Goal: Find specific page/section: Find specific page/section

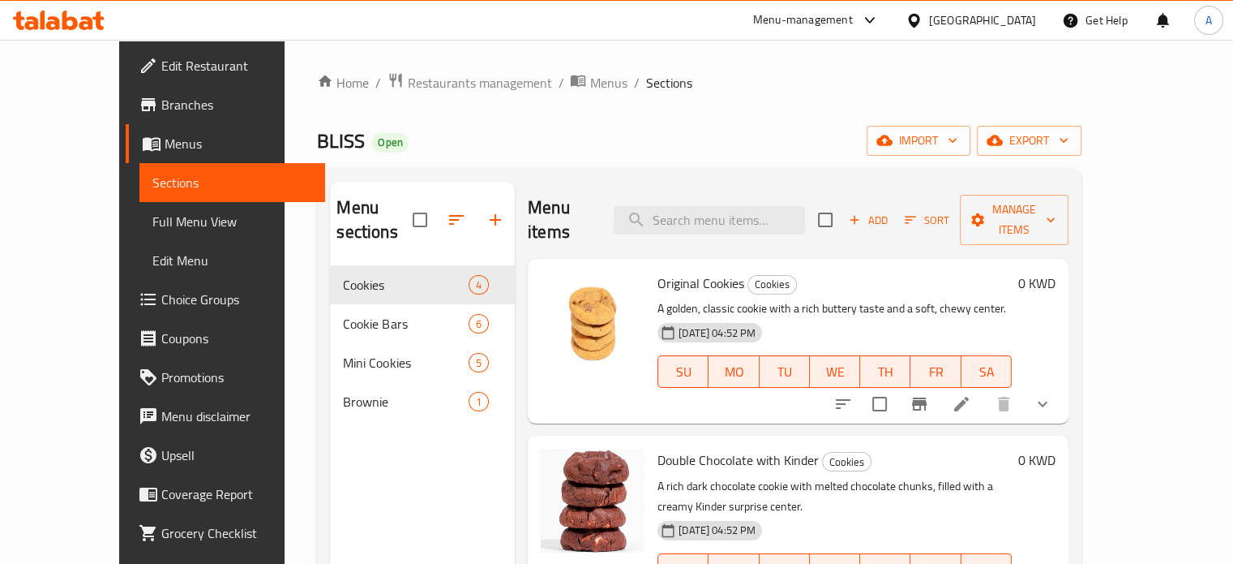
scroll to position [185, 0]
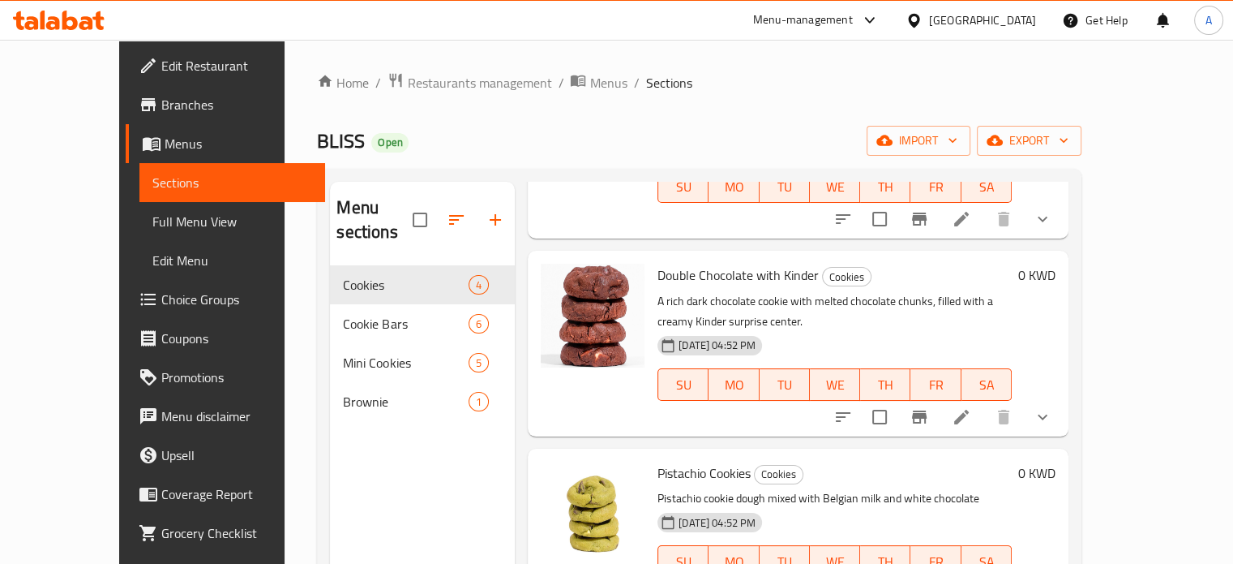
click at [73, 26] on icon at bounding box center [69, 20] width 15 height 19
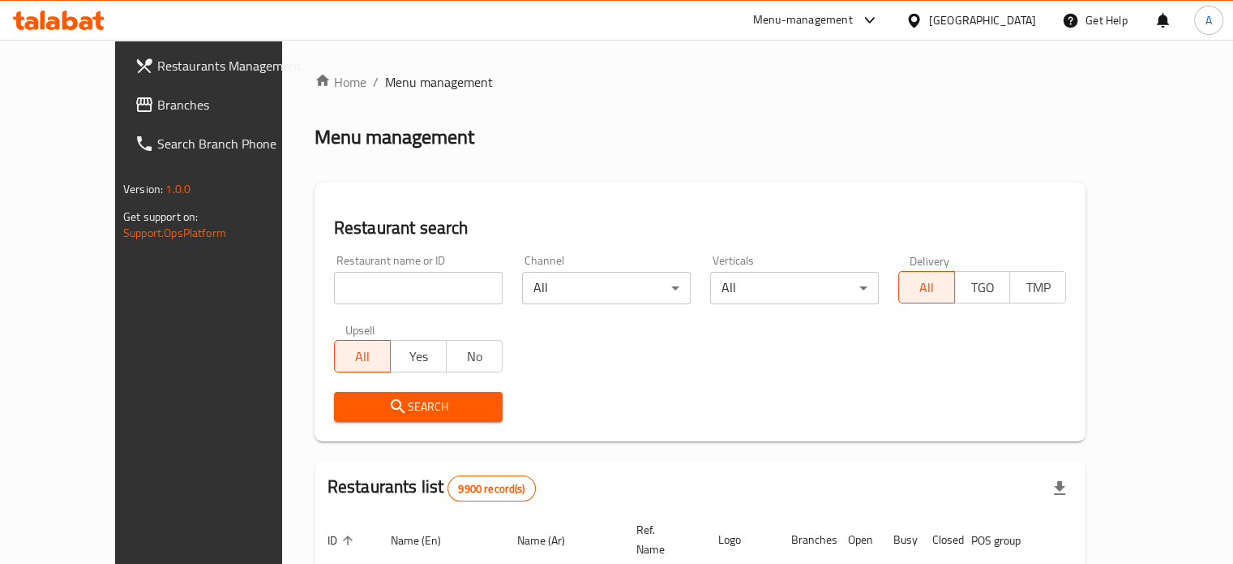
click at [337, 285] on input "search" at bounding box center [418, 288] width 169 height 32
type input "bliss"
click button "Search" at bounding box center [418, 407] width 169 height 30
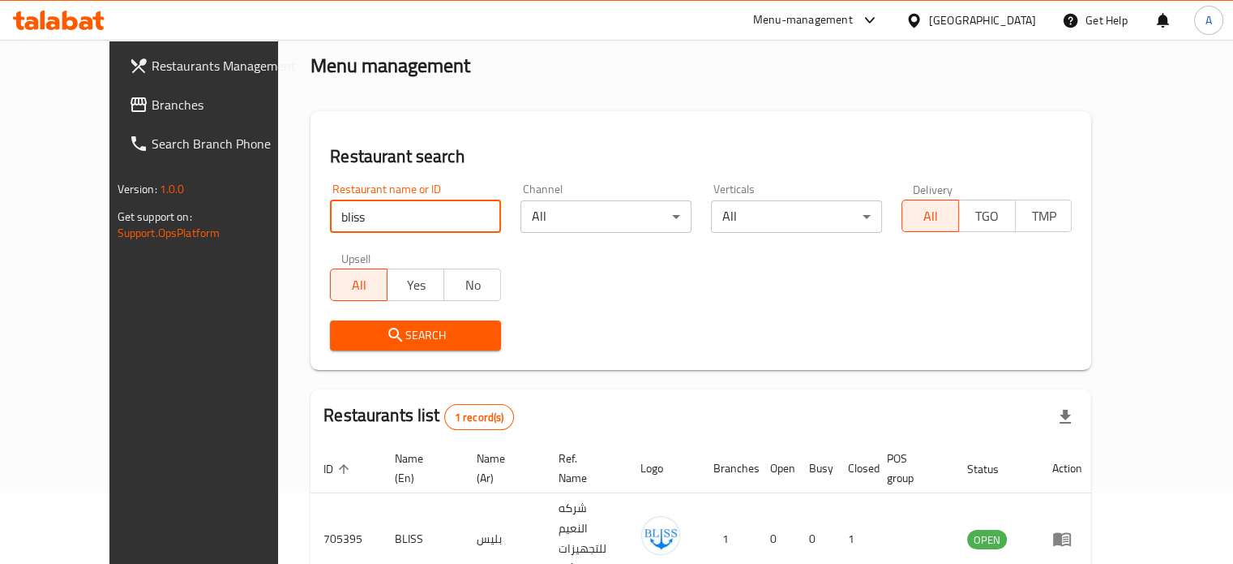
scroll to position [126, 0]
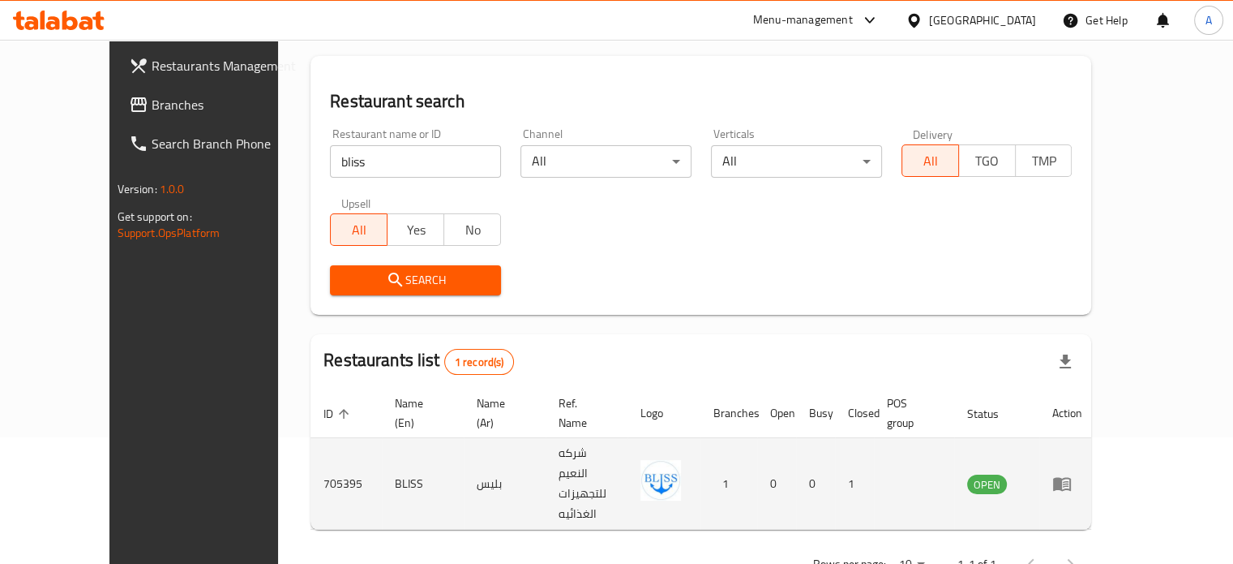
click at [382, 447] on td "BLISS" at bounding box center [423, 484] width 82 height 92
copy td "BLISS"
click at [311, 452] on td "705395" at bounding box center [346, 484] width 71 height 92
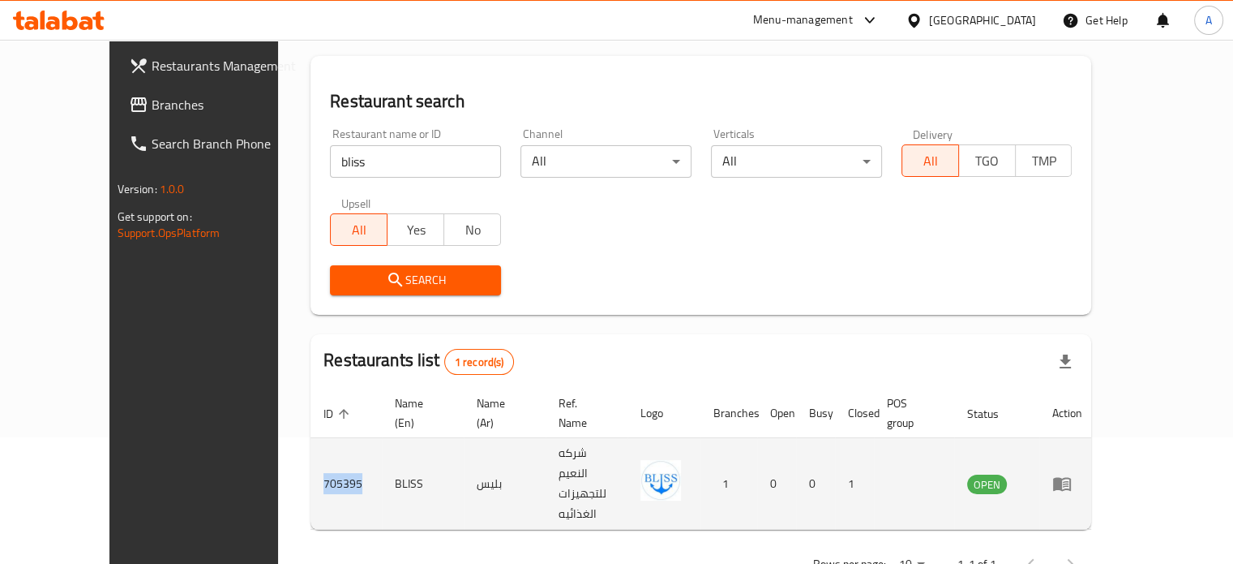
click at [311, 452] on td "705395" at bounding box center [346, 484] width 71 height 92
copy td "705395"
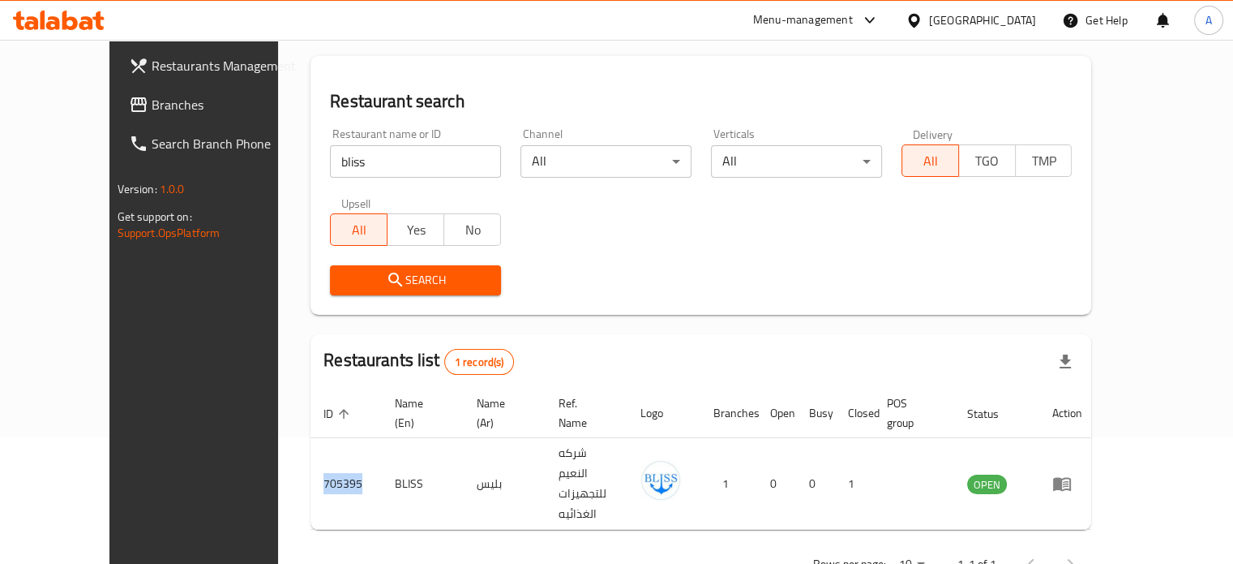
click at [152, 112] on span "Branches" at bounding box center [227, 104] width 151 height 19
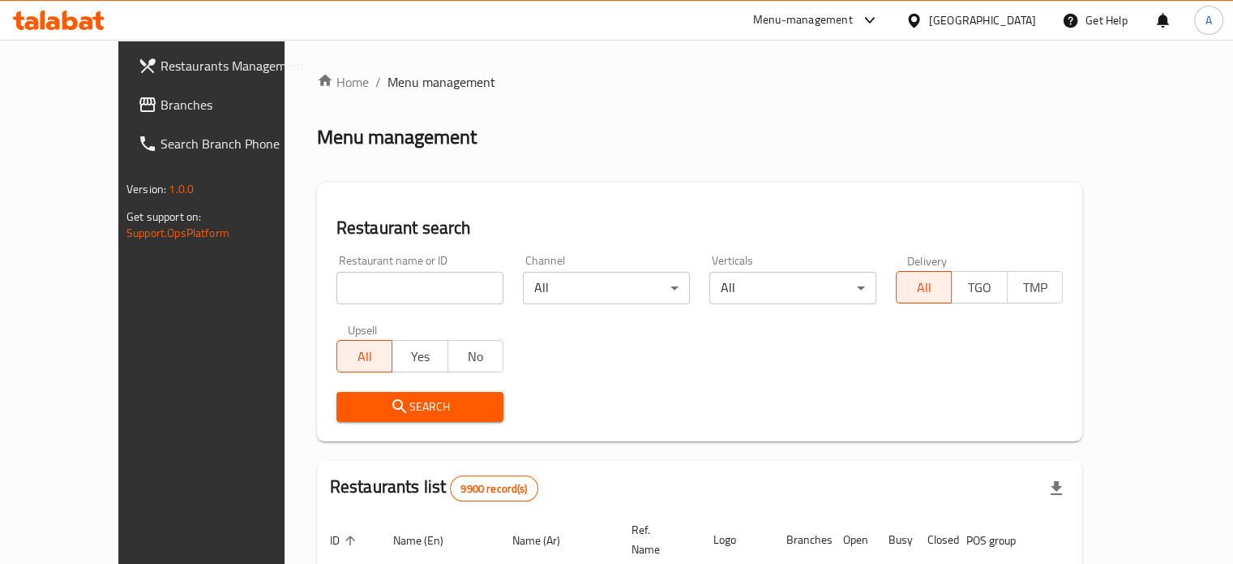
click at [366, 291] on input "search" at bounding box center [419, 288] width 167 height 32
type input "bliss"
click button "Search" at bounding box center [419, 407] width 167 height 30
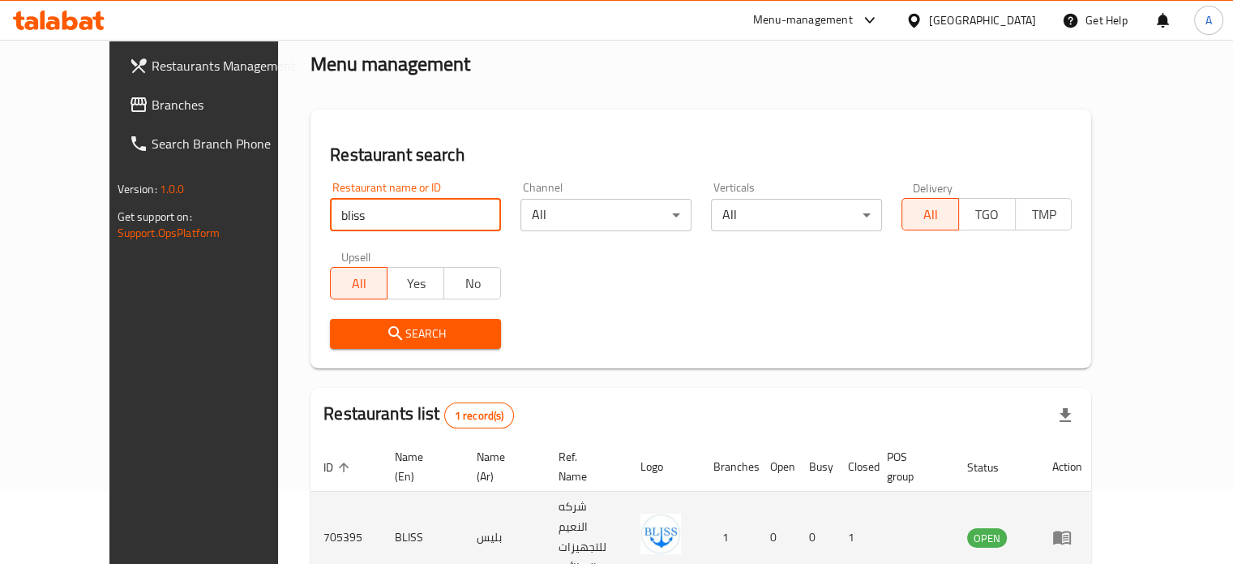
scroll to position [126, 0]
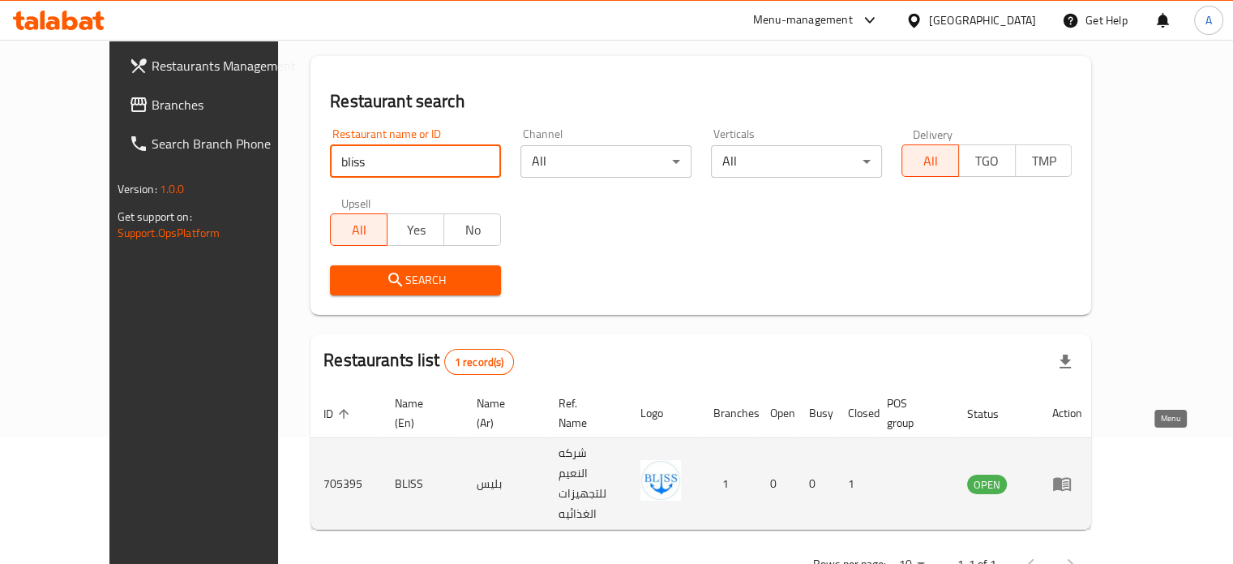
click at [1071, 478] on icon "enhanced table" at bounding box center [1062, 485] width 18 height 14
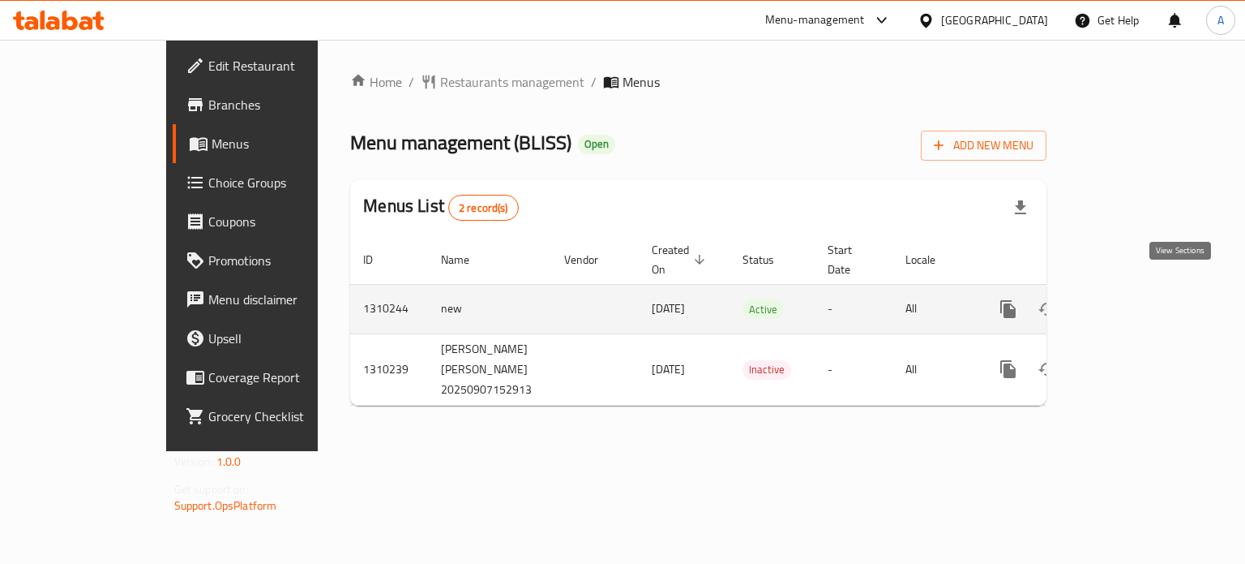
click at [1135, 299] on icon "enhanced table" at bounding box center [1125, 308] width 19 height 19
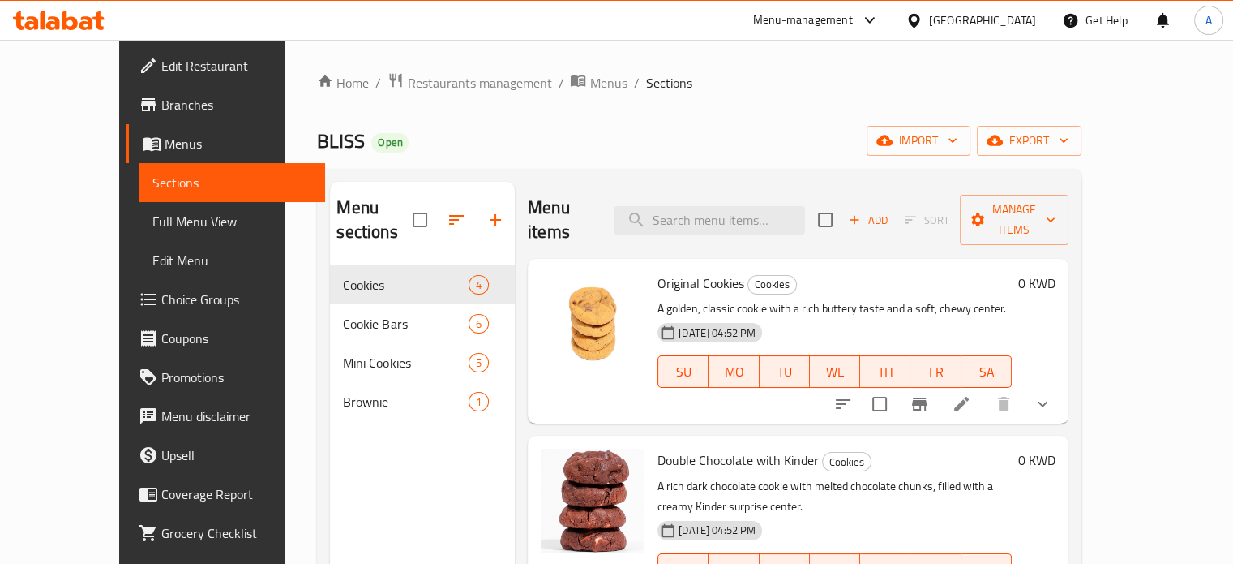
click at [161, 67] on span "Edit Restaurant" at bounding box center [236, 65] width 151 height 19
